Goal: Task Accomplishment & Management: Use online tool/utility

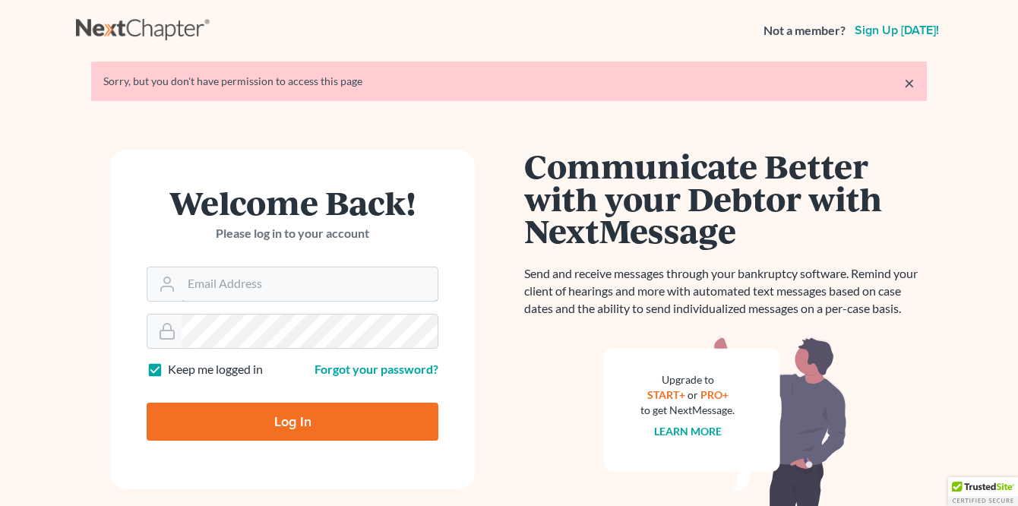
type input "[PERSON_NAME][EMAIL_ADDRESS][DOMAIN_NAME]"
click at [296, 425] on input "Log In" at bounding box center [293, 422] width 292 height 38
type input "Thinking..."
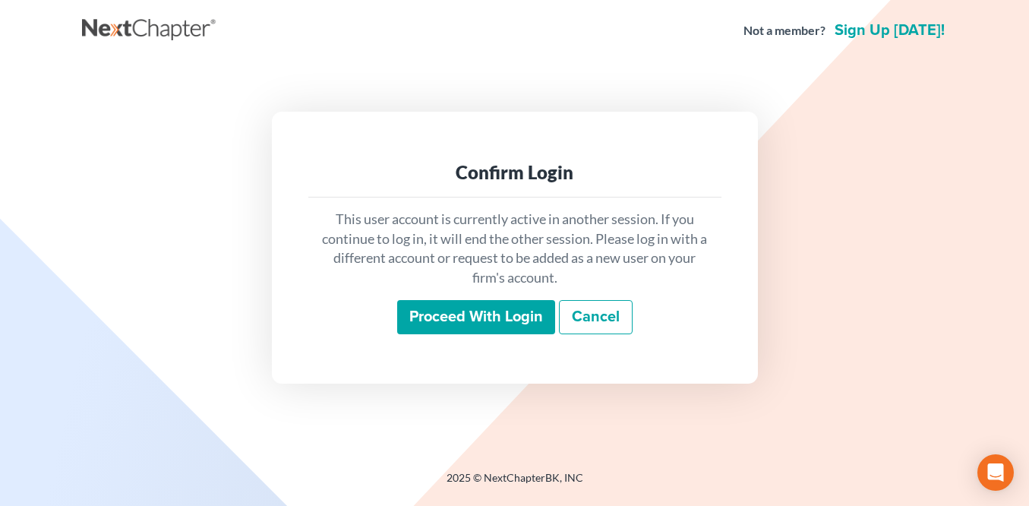
click at [448, 317] on input "Proceed with login" at bounding box center [476, 317] width 158 height 35
